Goal: Task Accomplishment & Management: Complete application form

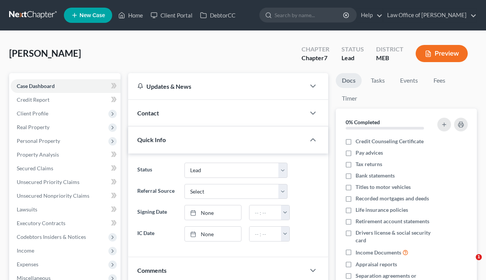
select select "4"
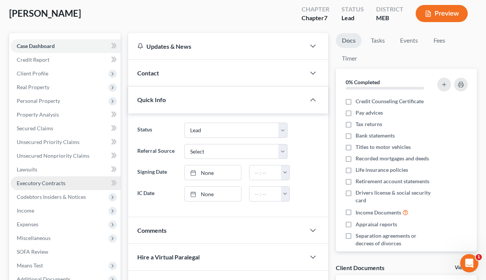
scroll to position [41, 0]
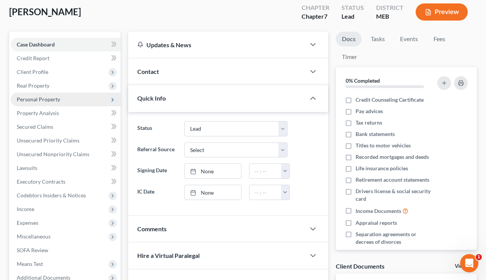
click at [46, 99] on span "Personal Property" at bounding box center [38, 99] width 43 height 6
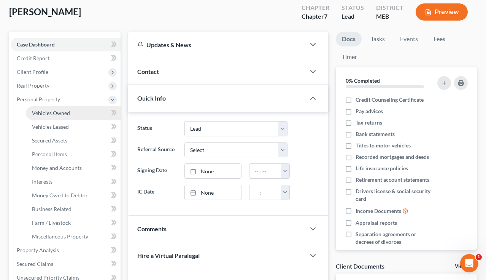
click at [46, 112] on span "Vehicles Owned" at bounding box center [51, 113] width 38 height 6
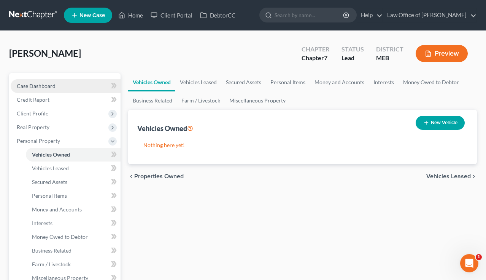
click at [44, 86] on span "Case Dashboard" at bounding box center [36, 86] width 39 height 6
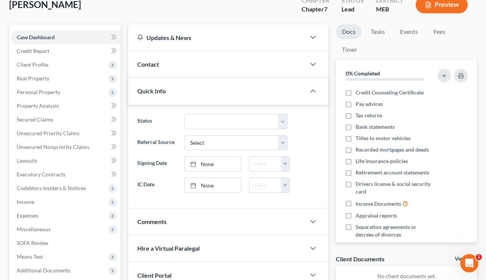
scroll to position [50, 0]
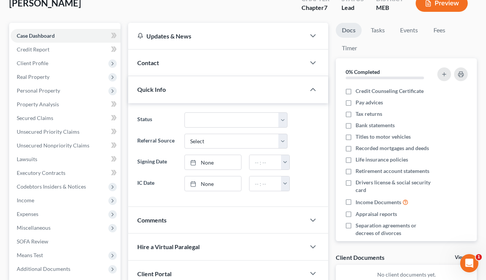
click at [202, 86] on div "Quick Info" at bounding box center [217, 89] width 178 height 26
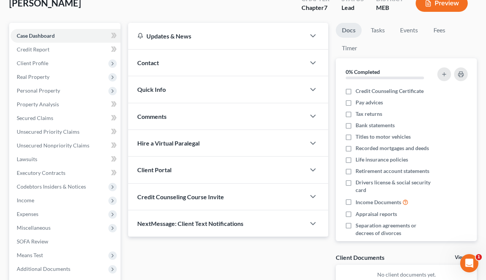
click at [202, 87] on div "Quick Info" at bounding box center [217, 89] width 178 height 26
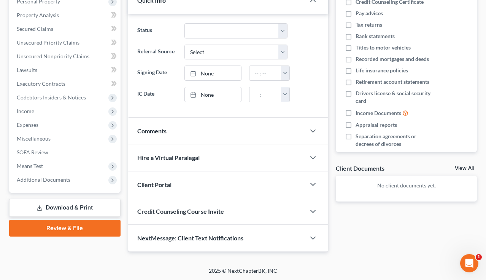
scroll to position [0, 0]
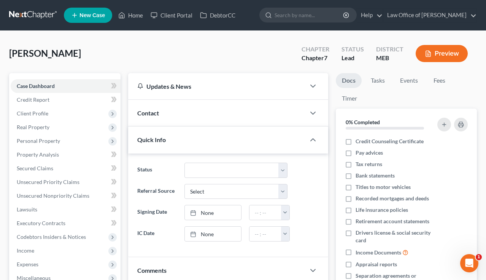
click at [42, 13] on link at bounding box center [33, 15] width 49 height 14
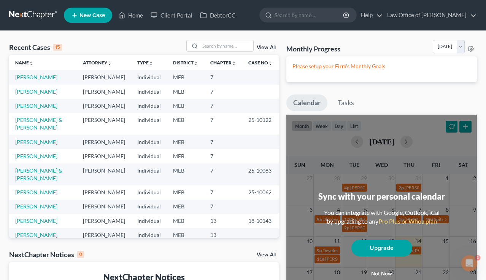
click at [89, 13] on span "New Case" at bounding box center [93, 16] width 26 height 6
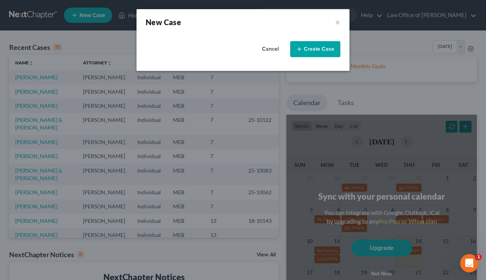
select select "37"
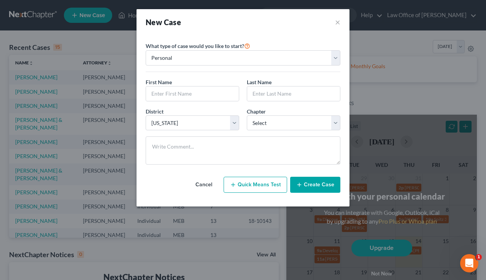
click at [257, 184] on button "Quick Means Test" at bounding box center [256, 185] width 64 height 16
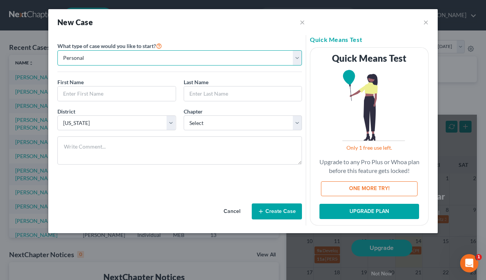
click at [143, 57] on select "Personal Business" at bounding box center [179, 57] width 245 height 15
click at [57, 50] on select "Personal Business" at bounding box center [179, 57] width 245 height 15
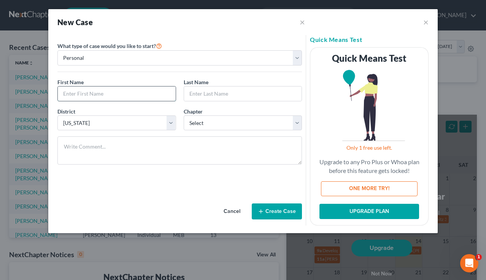
click at [127, 96] on input "text" at bounding box center [117, 93] width 118 height 14
type input "T"
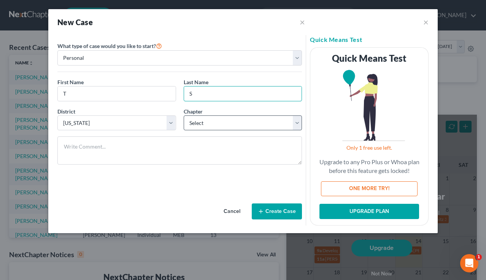
type input "S"
click at [206, 122] on select "Select 7 11 12 13" at bounding box center [243, 122] width 119 height 15
select select "0"
click at [184, 115] on select "Select 7 11 12 13" at bounding box center [243, 122] width 119 height 15
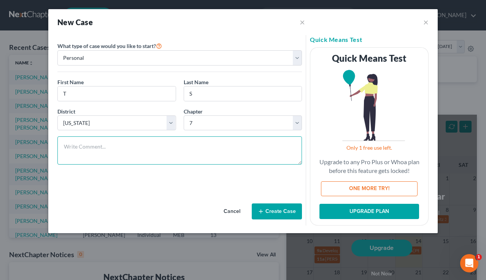
click at [183, 148] on textarea at bounding box center [179, 150] width 245 height 28
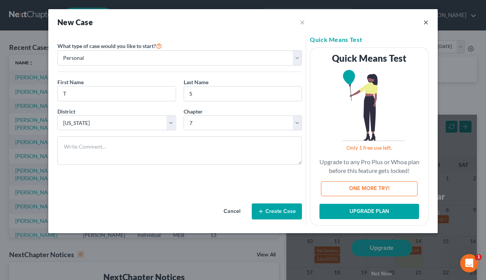
click at [426, 24] on button "×" at bounding box center [426, 22] width 5 height 9
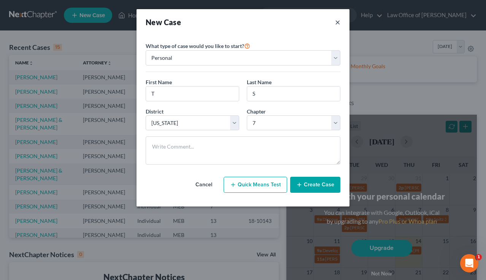
click at [338, 23] on button "×" at bounding box center [337, 22] width 5 height 11
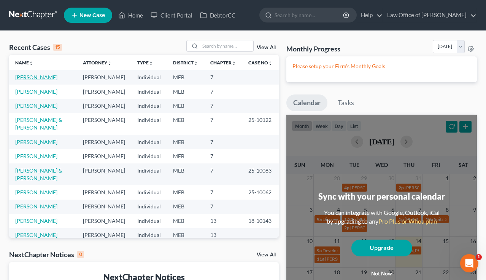
click at [47, 77] on link "[PERSON_NAME]" at bounding box center [36, 77] width 42 height 6
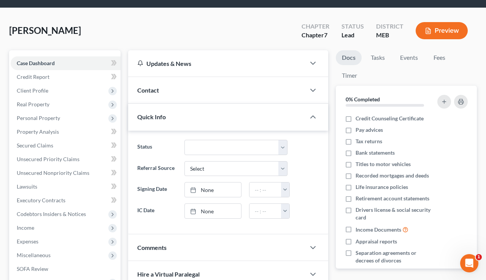
scroll to position [23, 0]
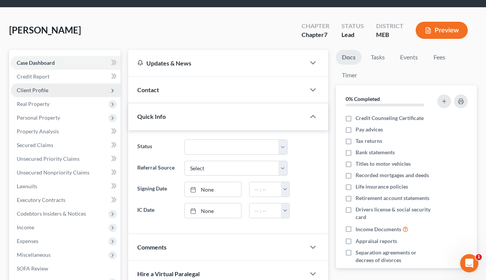
click at [41, 90] on span "Client Profile" at bounding box center [33, 90] width 32 height 6
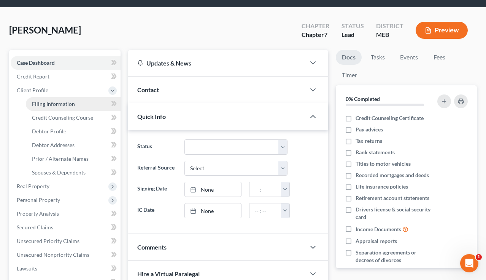
click at [68, 104] on span "Filing Information" at bounding box center [53, 103] width 43 height 6
select select "1"
select select "0"
select select "37"
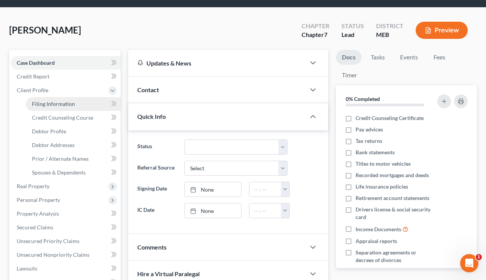
select select "20"
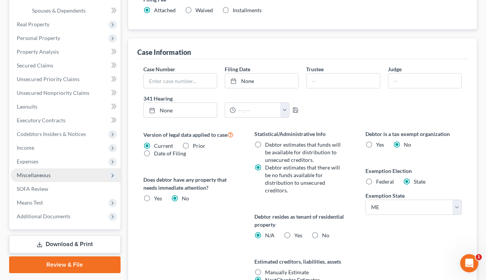
scroll to position [185, 0]
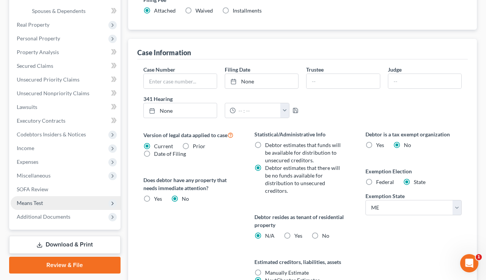
click at [58, 201] on span "Means Test" at bounding box center [66, 203] width 110 height 14
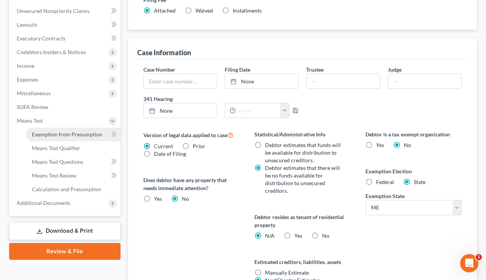
click at [70, 136] on span "Exemption from Presumption" at bounding box center [67, 134] width 70 height 6
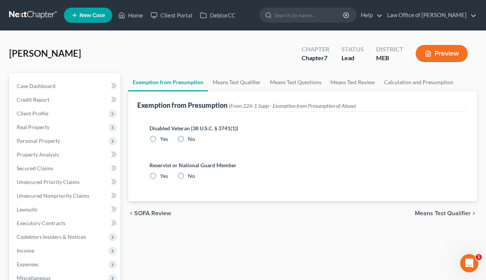
click at [188, 138] on label "No" at bounding box center [191, 139] width 7 height 8
click at [191, 138] on input "No" at bounding box center [193, 137] width 5 height 5
radio input "true"
click at [188, 176] on label "No" at bounding box center [191, 176] width 7 height 8
click at [191, 176] on input "No" at bounding box center [193, 174] width 5 height 5
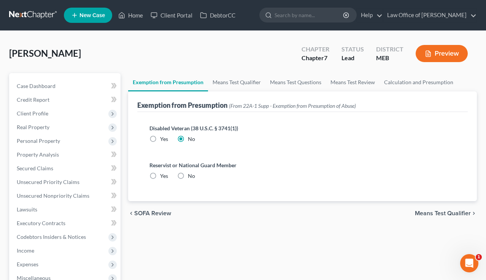
radio input "true"
click at [229, 83] on link "Means Test Qualifier" at bounding box center [236, 82] width 57 height 18
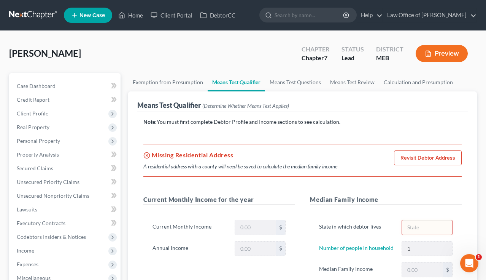
click at [415, 159] on link "Revisit Debtor Address" at bounding box center [428, 157] width 68 height 15
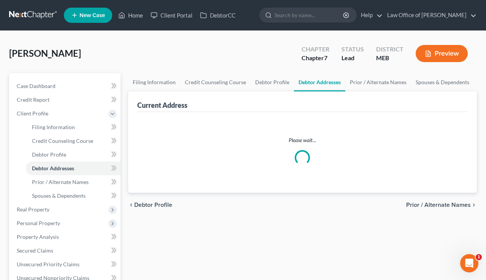
select select "0"
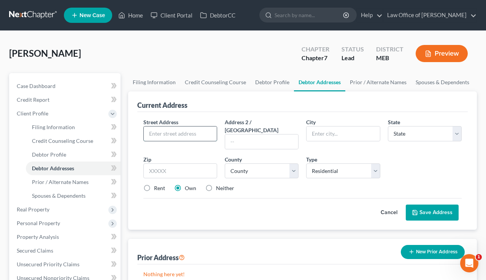
click at [183, 132] on input "text" at bounding box center [180, 133] width 73 height 14
type input "104 Northern Ave"
type input "Gardiner"
select select "20"
type input "04345"
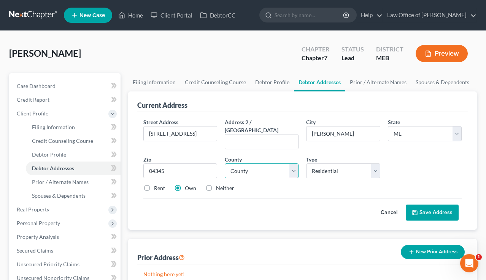
click at [277, 168] on select "County Androscoggin County Aroostook County Cumberland County Franklin County H…" at bounding box center [262, 170] width 74 height 15
select select "5"
click at [225, 163] on select "County Androscoggin County Aroostook County Cumberland County Franklin County H…" at bounding box center [262, 170] width 74 height 15
click at [436, 204] on button "Save Address" at bounding box center [432, 212] width 53 height 16
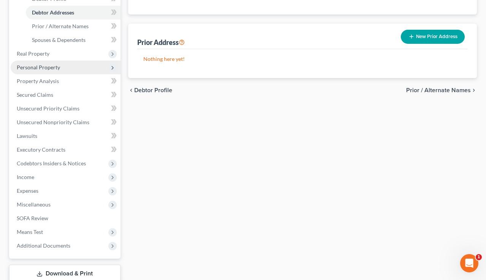
scroll to position [206, 0]
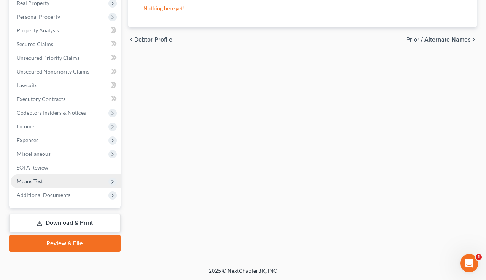
click at [40, 179] on span "Means Test" at bounding box center [30, 181] width 26 height 6
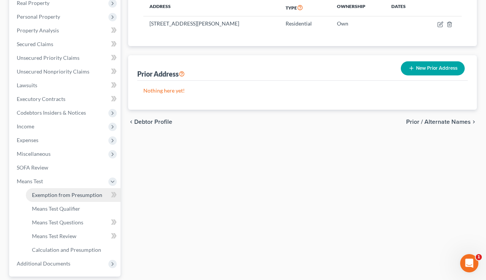
click at [46, 198] on link "Exemption from Presumption" at bounding box center [73, 195] width 95 height 14
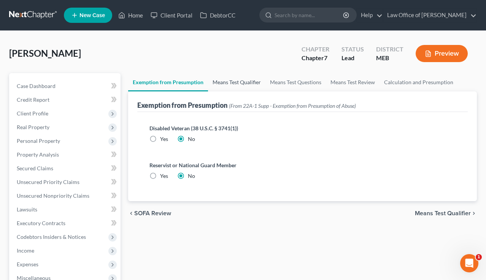
click at [223, 84] on link "Means Test Qualifier" at bounding box center [236, 82] width 57 height 18
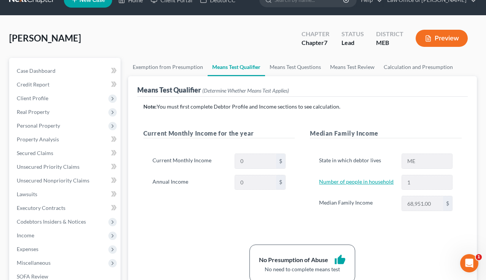
click at [365, 183] on link "Number of people in household" at bounding box center [356, 181] width 75 height 6
select select "0"
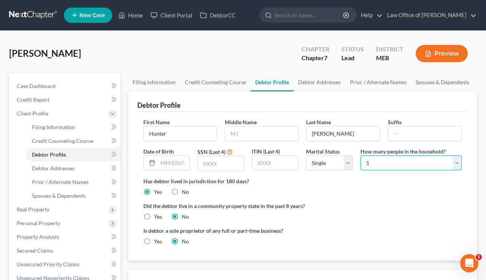
click at [388, 163] on select "Select 1 2 3 4 5 6 7 8 9 10 11 12 13 14 15 16 17 18 19 20" at bounding box center [411, 162] width 101 height 15
select select "4"
click at [361, 155] on select "Select 1 2 3 4 5 6 7 8 9 10 11 12 13 14 15 16 17 18 19 20" at bounding box center [411, 162] width 101 height 15
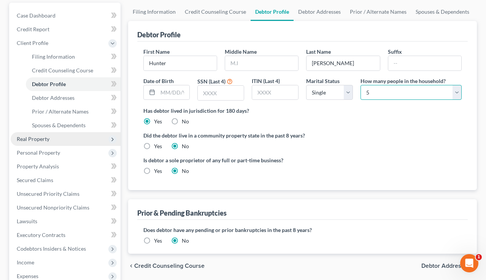
scroll to position [206, 0]
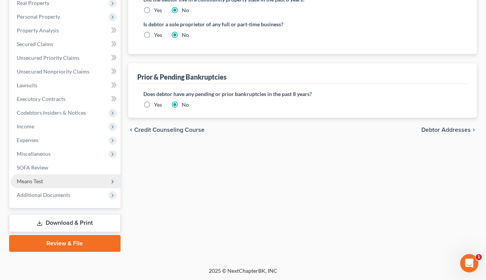
click at [44, 180] on span "Means Test" at bounding box center [66, 181] width 110 height 14
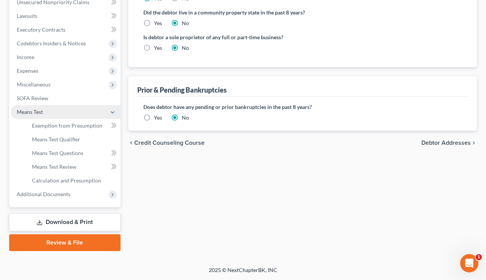
scroll to position [124, 0]
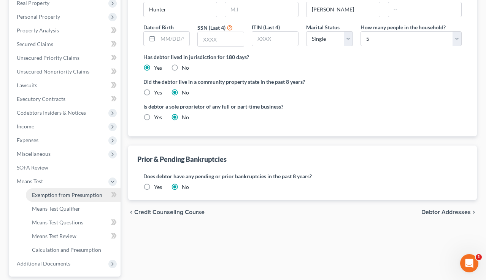
click at [51, 196] on span "Exemption from Presumption" at bounding box center [67, 194] width 70 height 6
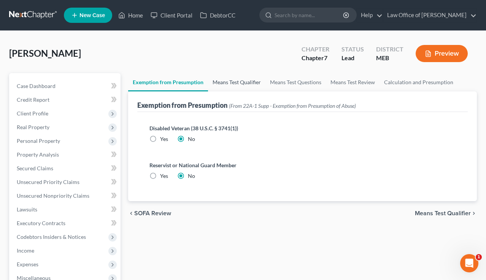
click at [238, 79] on link "Means Test Qualifier" at bounding box center [236, 82] width 57 height 18
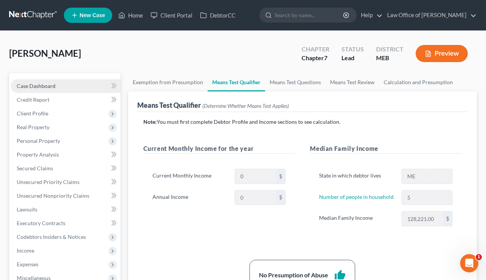
click at [26, 84] on span "Case Dashboard" at bounding box center [36, 86] width 39 height 6
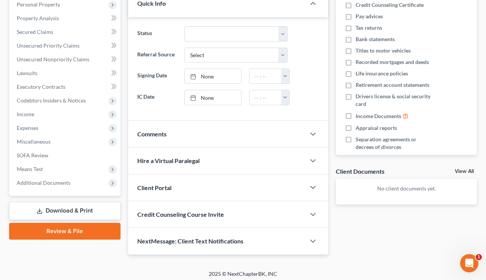
scroll to position [139, 0]
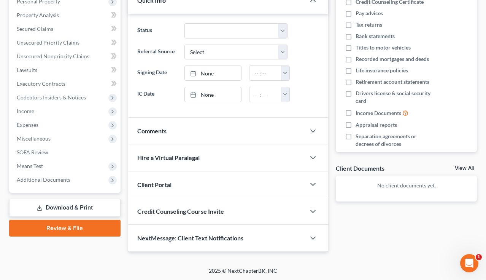
click at [194, 179] on div "Client Portal" at bounding box center [217, 184] width 178 height 26
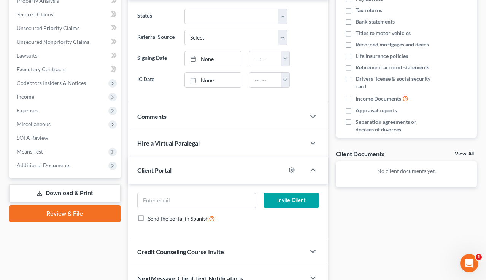
scroll to position [161, 0]
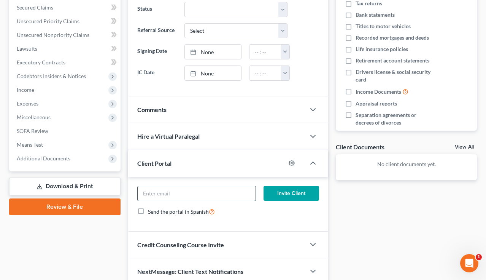
click at [218, 188] on input "email" at bounding box center [197, 193] width 118 height 14
paste input "tompsonh97@gmail.com"
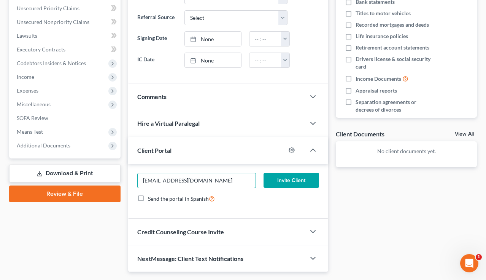
scroll to position [175, 0]
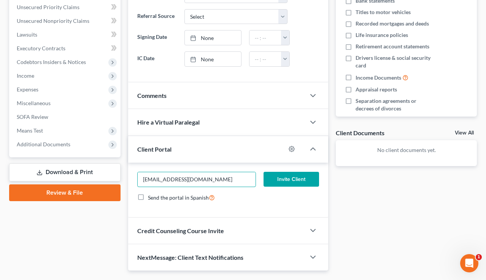
type input "tompsonh97@gmail.com"
click at [290, 180] on button "Invite Client" at bounding box center [292, 179] width 56 height 15
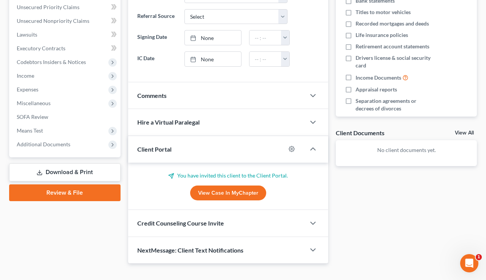
click at [235, 226] on div "Credit Counseling Course Invite" at bounding box center [217, 223] width 178 height 26
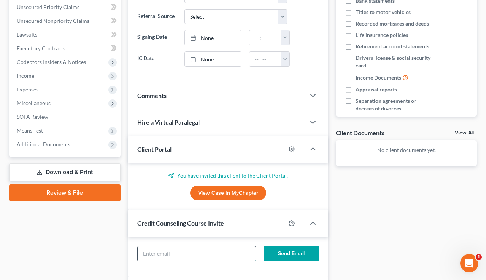
click at [212, 252] on input "text" at bounding box center [197, 253] width 118 height 14
paste input "tompsonh97@gmail.com"
type input "tompsonh97@gmail.com"
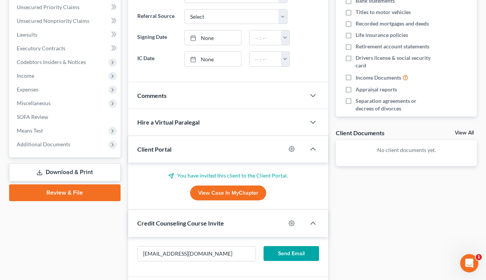
click at [292, 252] on button "Send Email" at bounding box center [292, 253] width 56 height 15
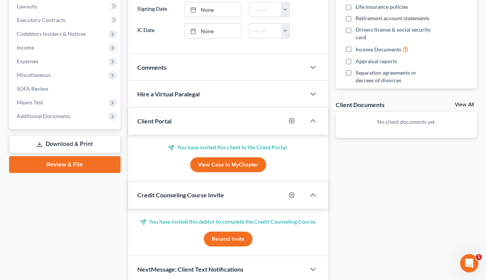
scroll to position [207, 0]
